Goal: Task Accomplishment & Management: Manage account settings

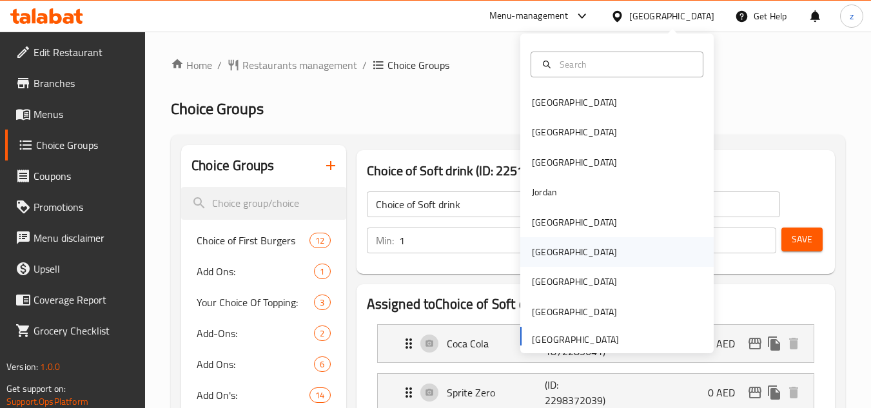
click at [555, 255] on div "[GEOGRAPHIC_DATA]" at bounding box center [574, 252] width 106 height 30
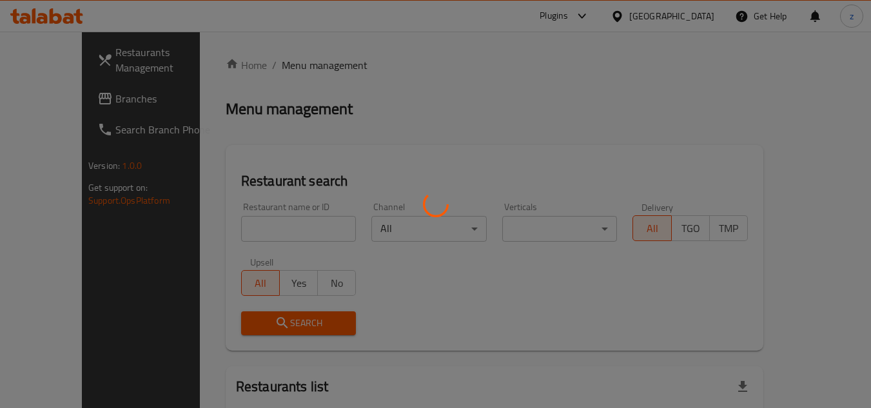
click at [500, 92] on div at bounding box center [435, 204] width 871 height 408
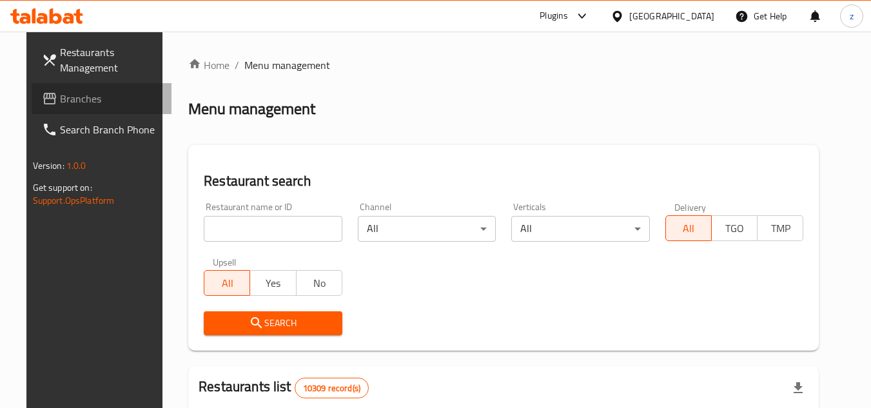
click at [92, 93] on span "Branches" at bounding box center [111, 98] width 102 height 15
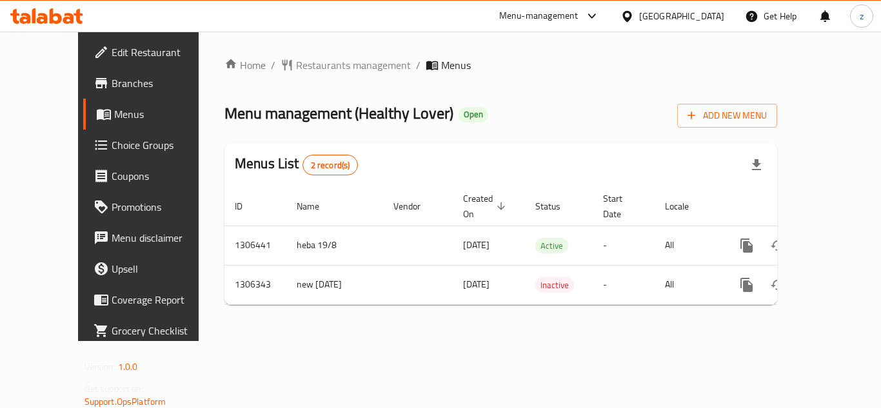
click at [112, 149] on span "Choice Groups" at bounding box center [163, 144] width 103 height 15
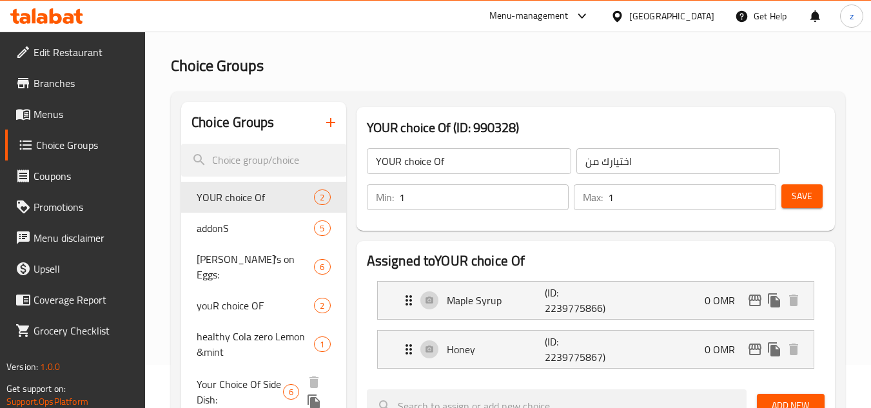
scroll to position [64, 0]
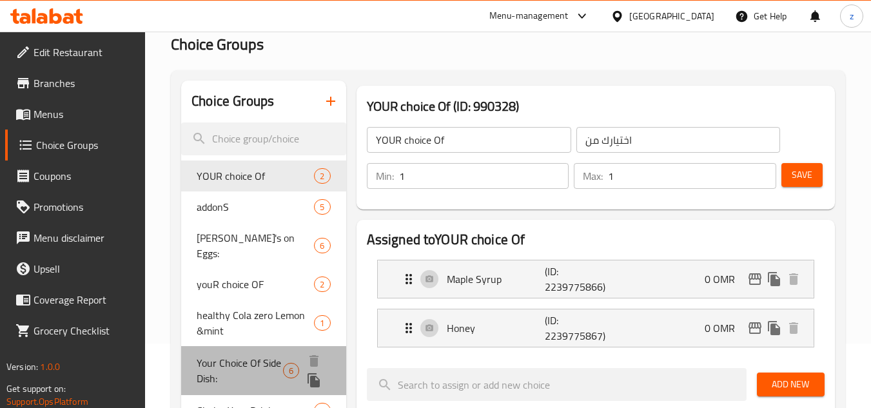
click at [250, 355] on span "Your Choice Of Side Dish:" at bounding box center [240, 370] width 86 height 31
type input "Your Choice Of Side Dish:"
type input "إختيارك من الأطباق الجانبية:"
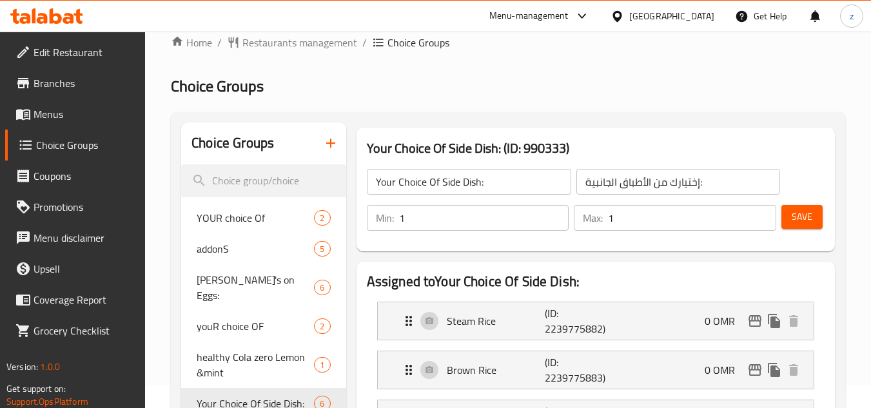
scroll to position [0, 0]
